Goal: Information Seeking & Learning: Understand process/instructions

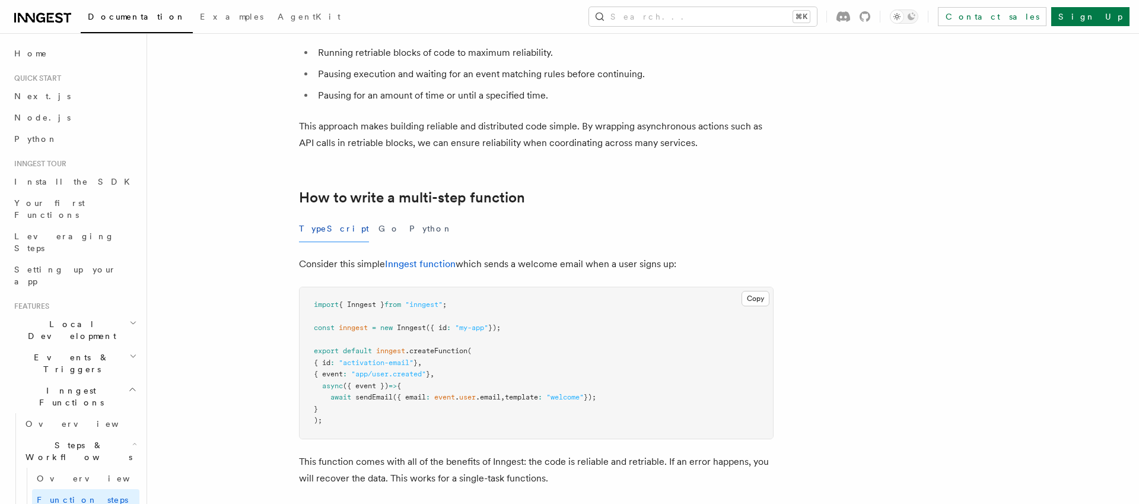
scroll to position [123, 0]
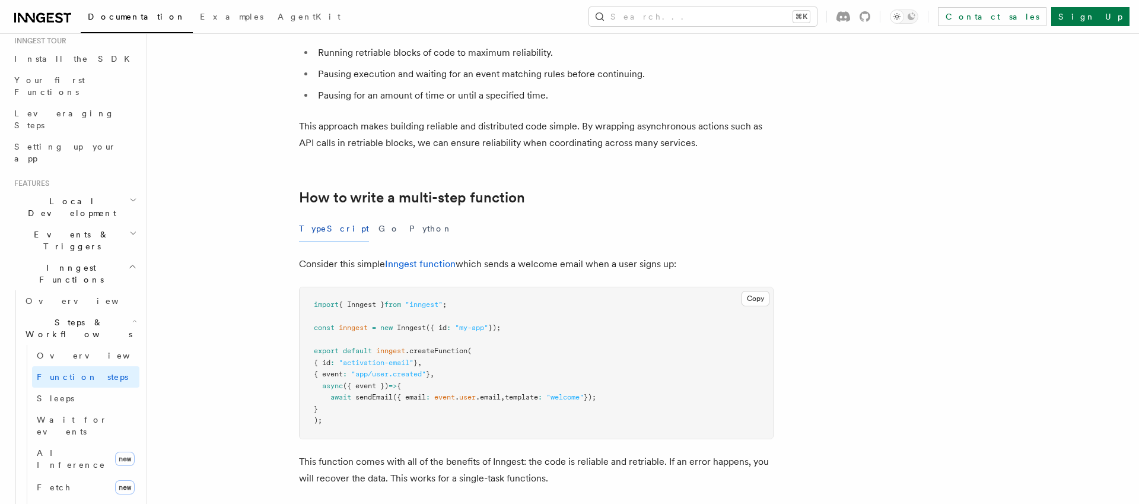
click at [130, 265] on icon "button" at bounding box center [132, 266] width 5 height 3
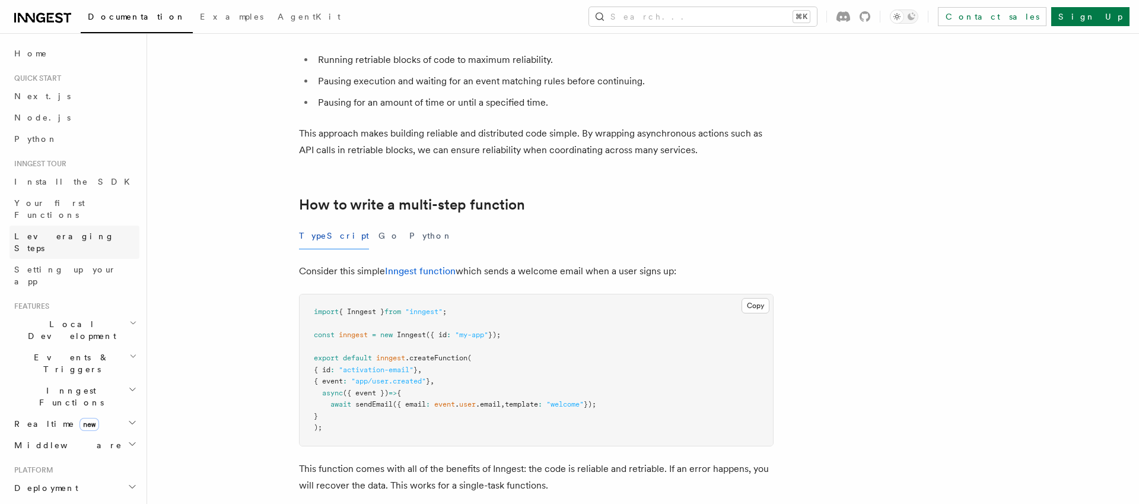
scroll to position [232, 0]
click at [56, 265] on span "Setting up your app" at bounding box center [65, 275] width 102 height 21
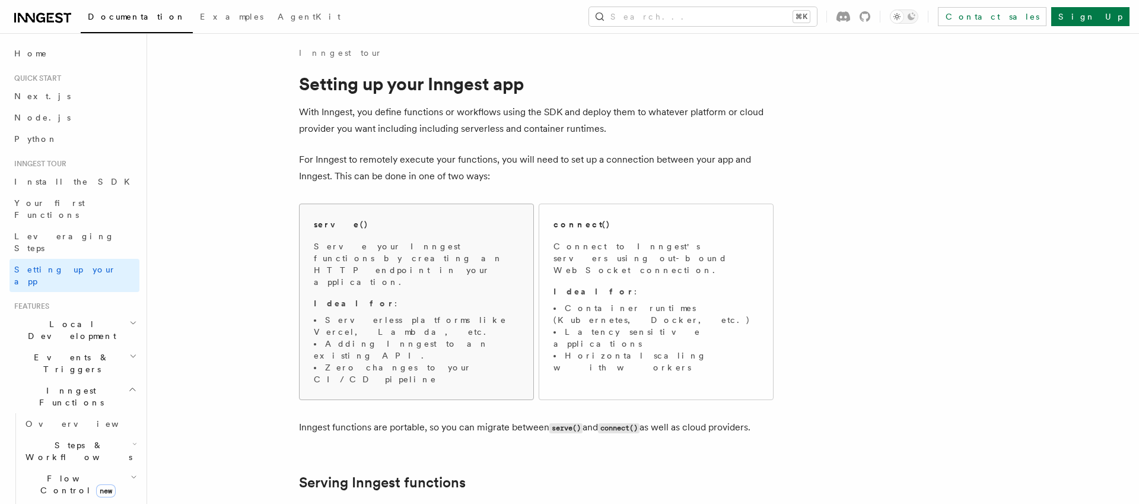
click at [392, 246] on p "Serve your Inngest functions by creating an HTTP endpoint in your application." at bounding box center [416, 263] width 205 height 47
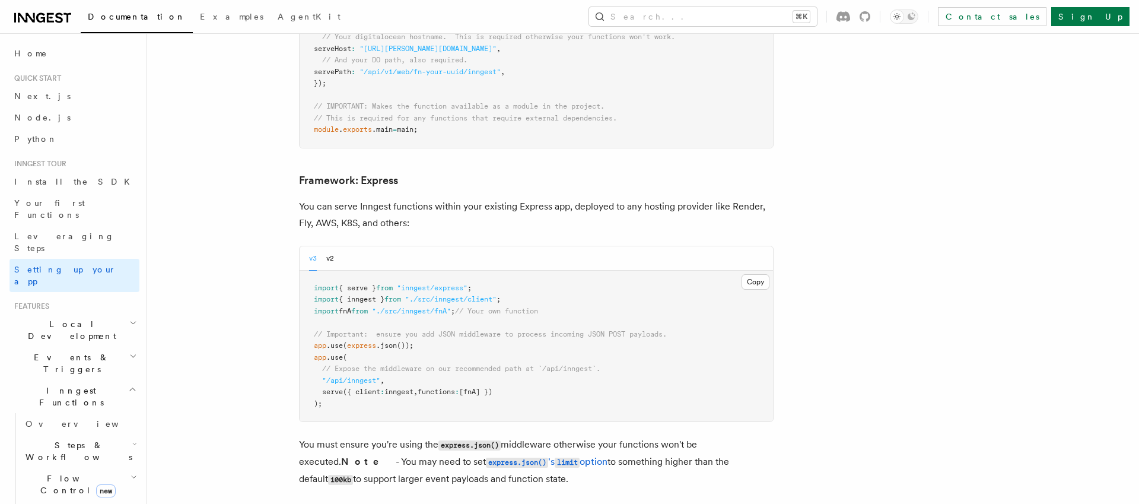
scroll to position [2982, 0]
click at [105, 313] on h2 "Local Development" at bounding box center [74, 329] width 130 height 33
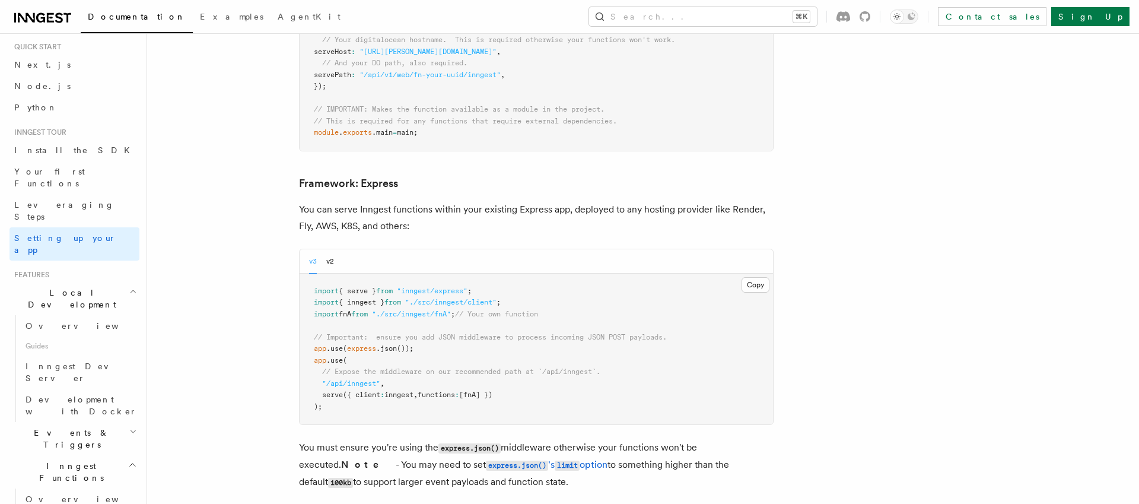
scroll to position [32, 0]
click at [91, 361] on span "Inngest Dev Server" at bounding box center [76, 371] width 101 height 21
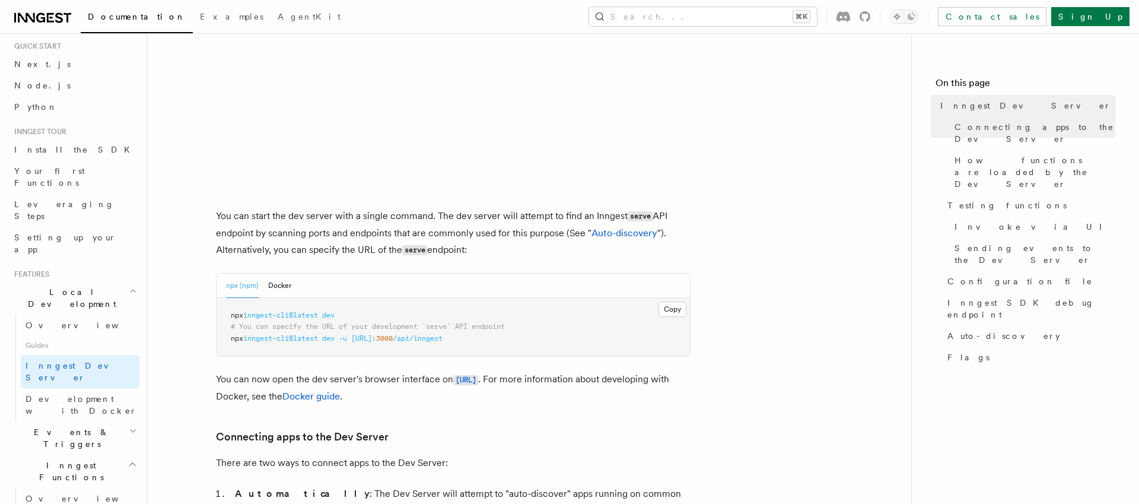
scroll to position [330, 0]
